Goal: Task Accomplishment & Management: Manage account settings

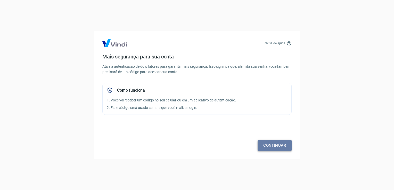
click at [273, 146] on link "Continuar" at bounding box center [274, 145] width 34 height 11
